Goal: Task Accomplishment & Management: Manage account settings

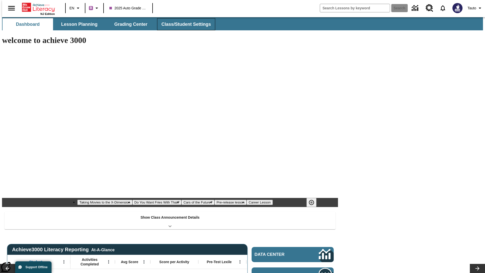
click at [183, 24] on button "Class/Student Settings" at bounding box center [186, 24] width 58 height 12
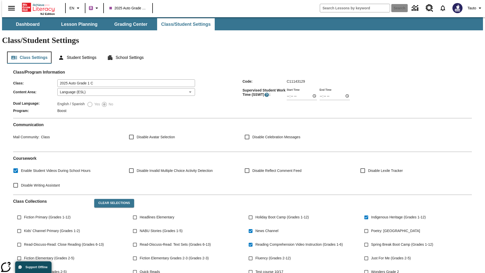
click at [27, 51] on button "Class Settings" at bounding box center [29, 57] width 44 height 12
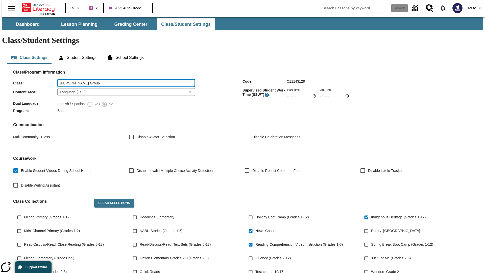
type input "[PERSON_NAME] Group"
type input "06:00"
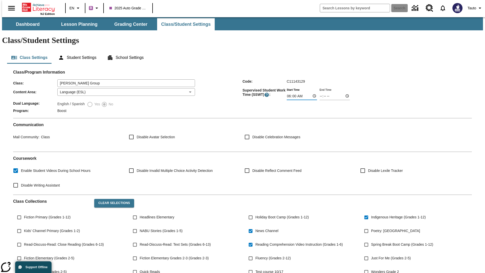
type input "06:01"
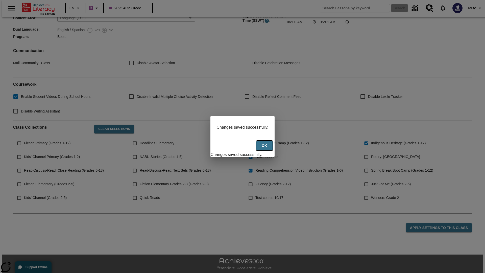
click at [265, 148] on button "Ok" at bounding box center [264, 146] width 16 height 10
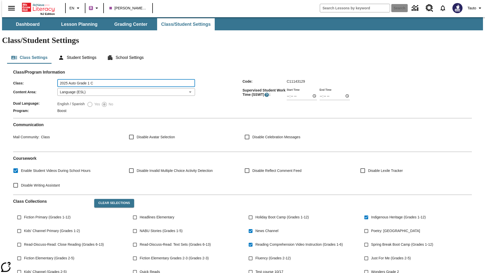
type input "2025 Auto Grade 1 C"
type input "06:00"
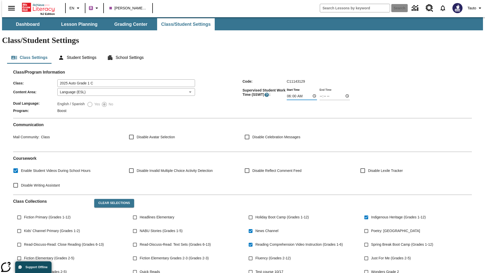
type input "06:01"
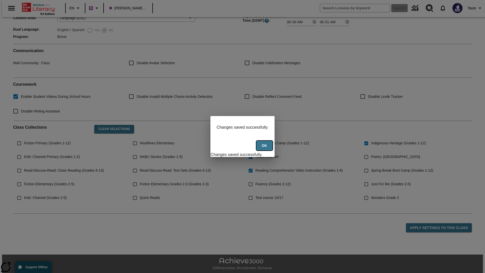
click at [265, 148] on button "Ok" at bounding box center [264, 146] width 16 height 10
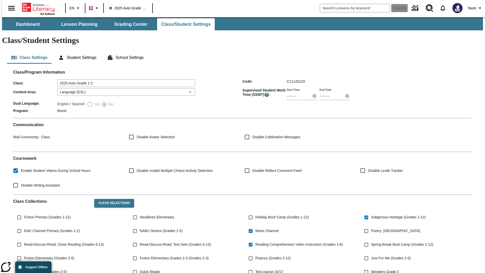
scroll to position [73, 0]
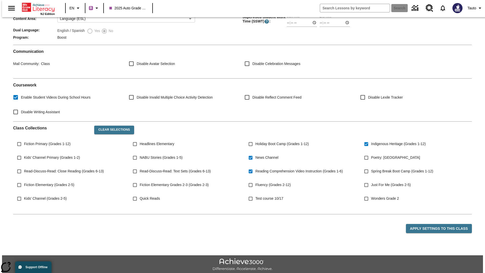
click at [124, 77] on body "Skip to main content NJ Edition EN B 2025 Auto Grade 1 C Search Tauto Dashboard…" at bounding box center [242, 115] width 480 height 343
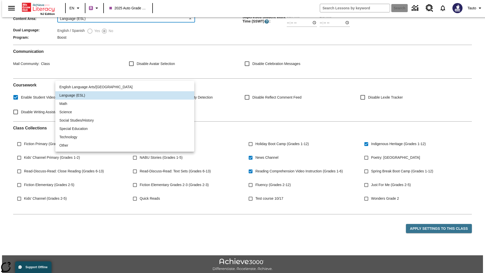
scroll to position [0, 0]
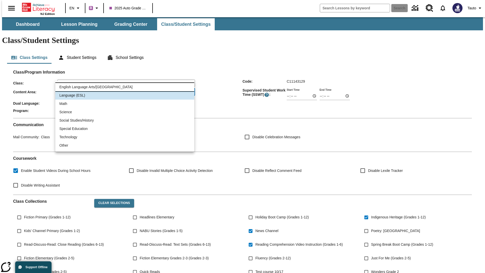
click at [125, 87] on li "English Language Arts/Reading" at bounding box center [124, 87] width 139 height 8
type input "1"
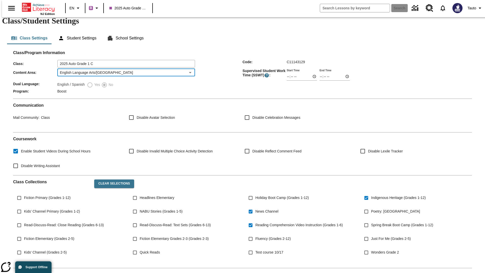
scroll to position [74, 0]
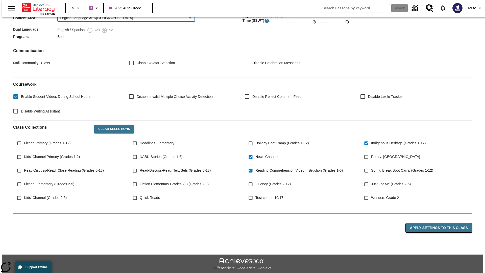
click at [441, 223] on button "Apply Settings to this Class" at bounding box center [439, 227] width 66 height 9
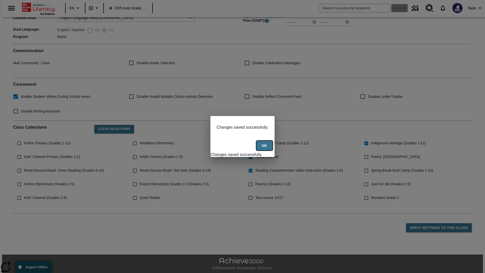
click at [265, 148] on button "Ok" at bounding box center [264, 146] width 16 height 10
